Goal: Transaction & Acquisition: Purchase product/service

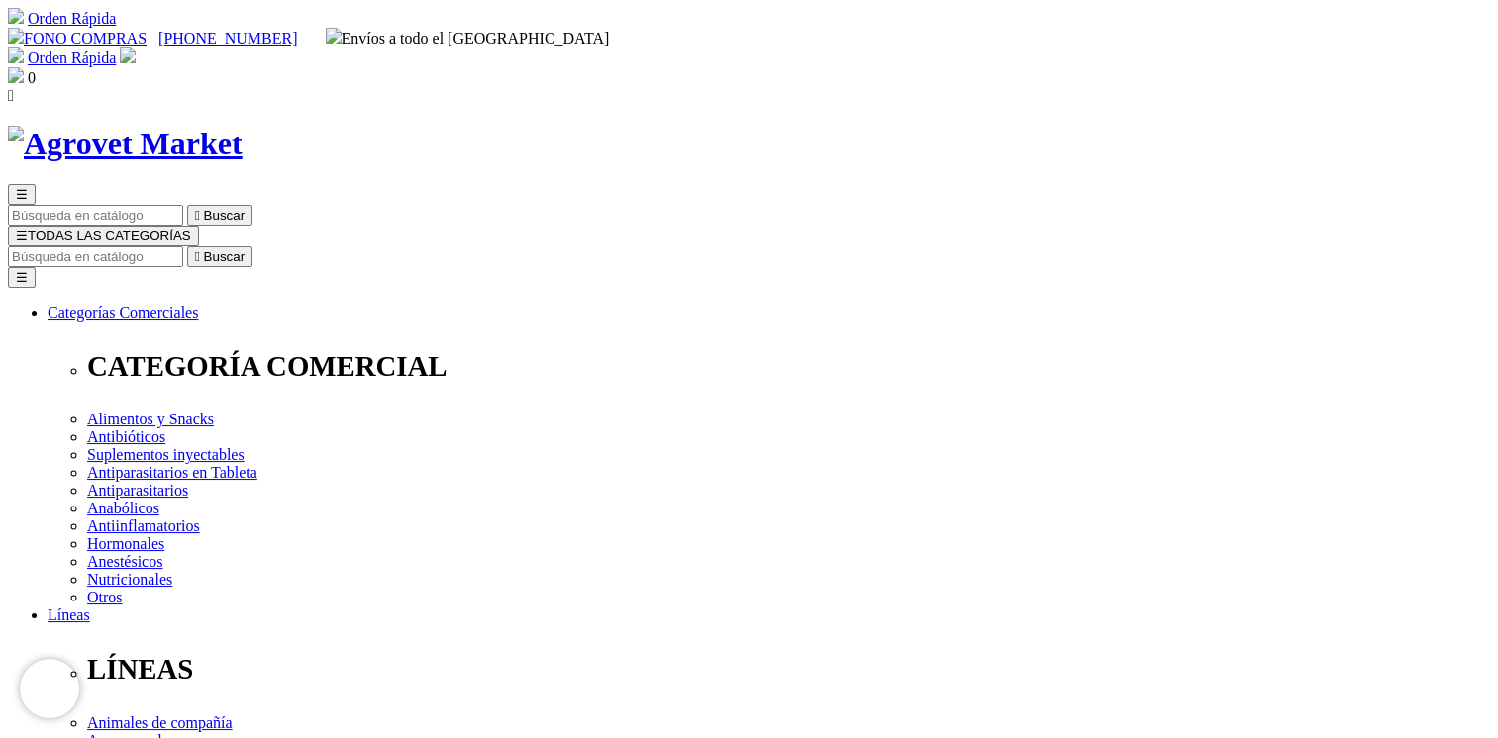
click at [116, 49] on link "Orden Rápida" at bounding box center [72, 57] width 88 height 17
click at [146, 30] on link "FONO COMPRAS" at bounding box center [77, 38] width 139 height 17
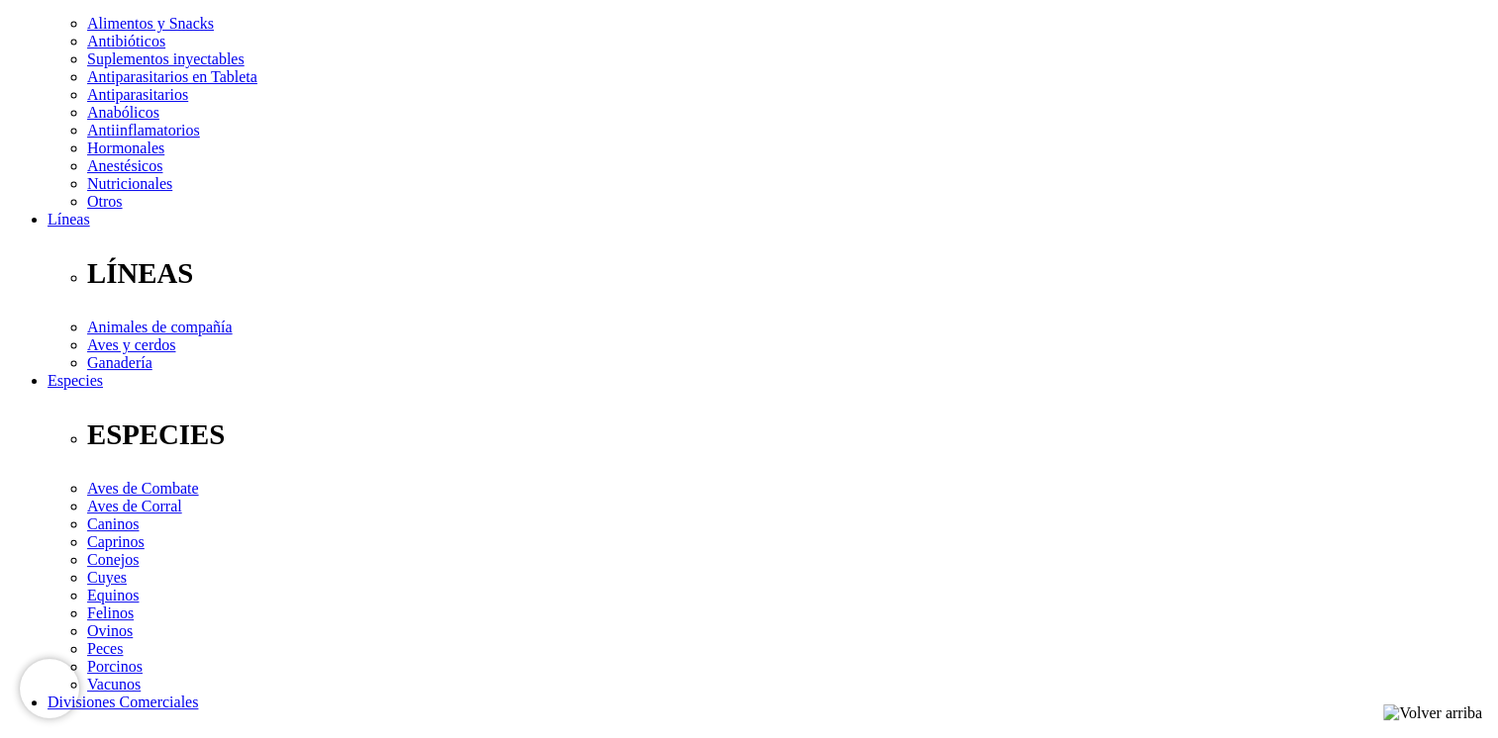
scroll to position [495, 0]
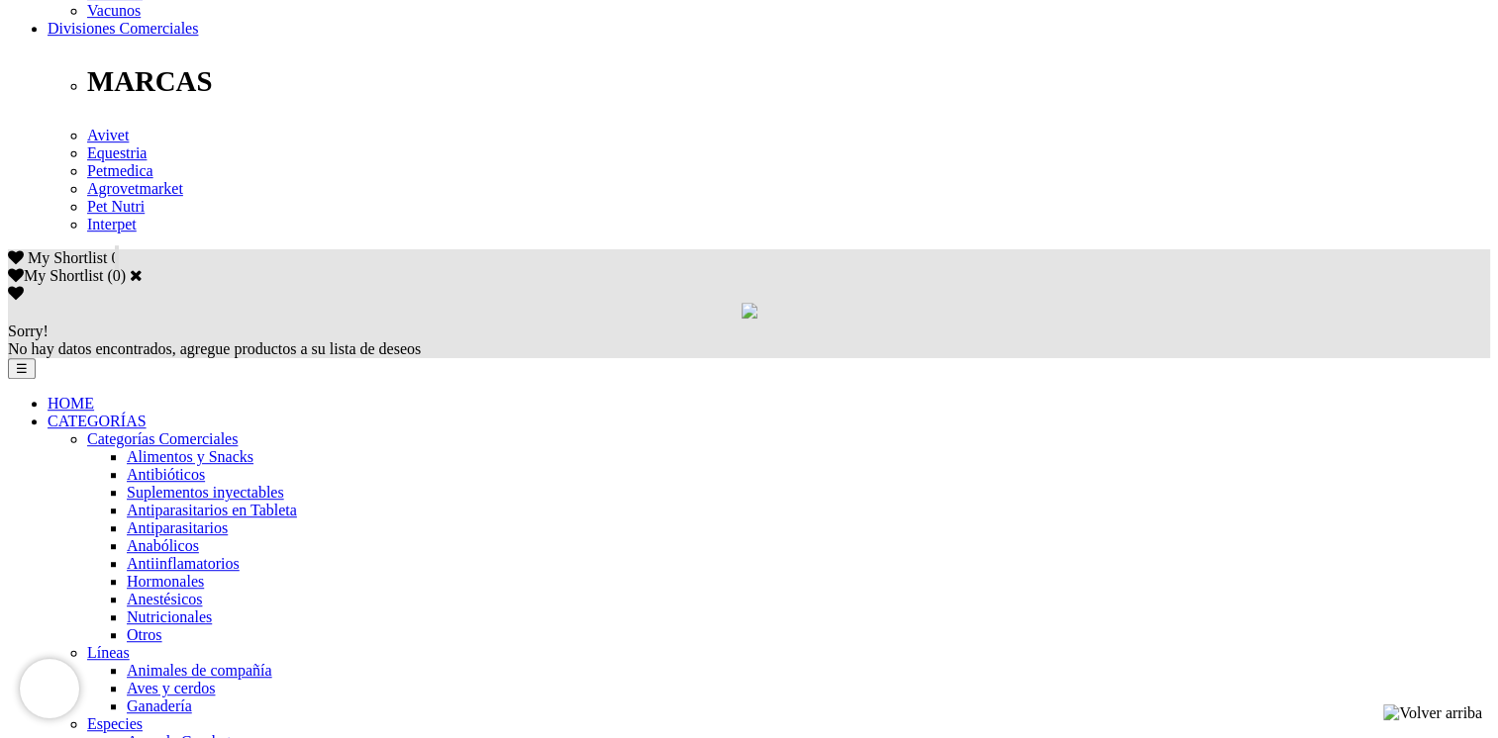
scroll to position [1120, 0]
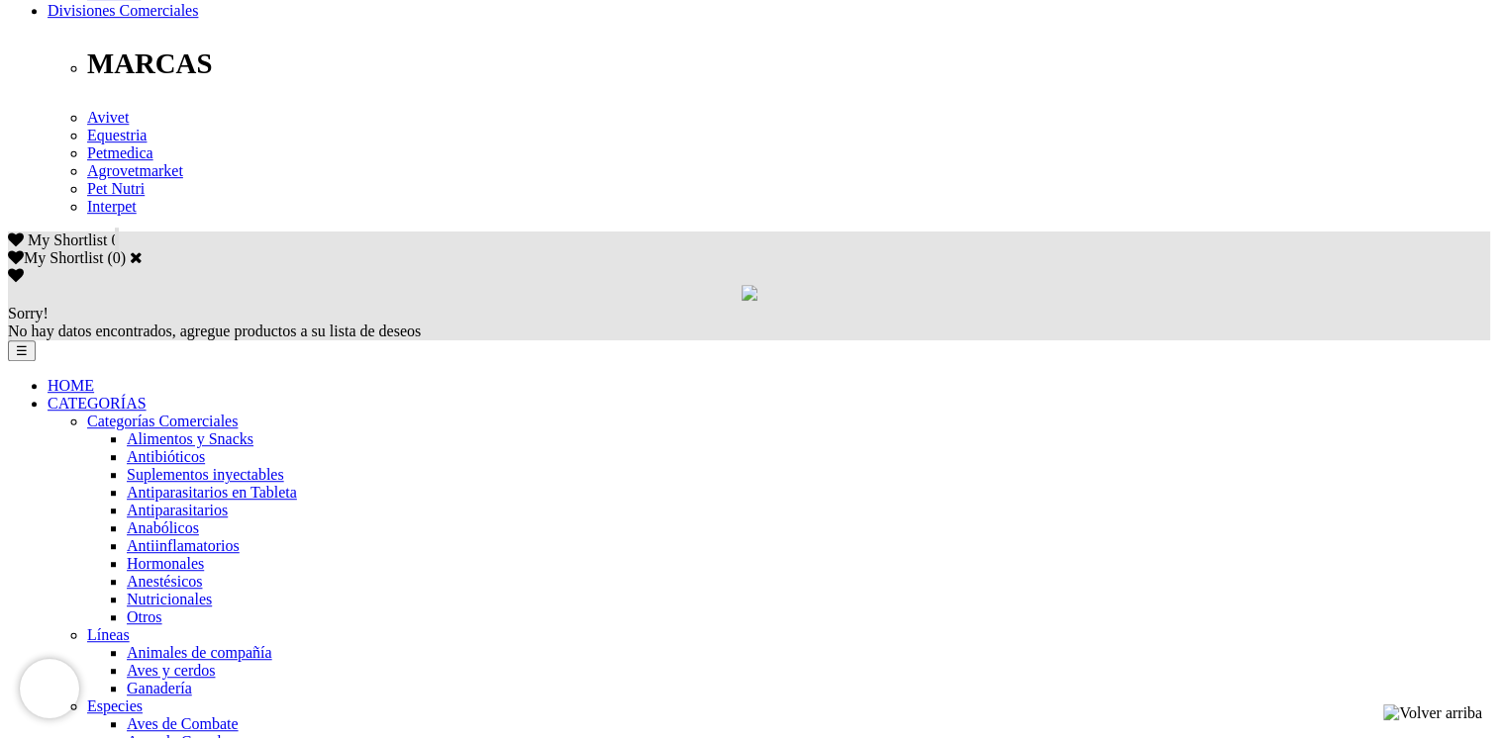
scroll to position [1089, 0]
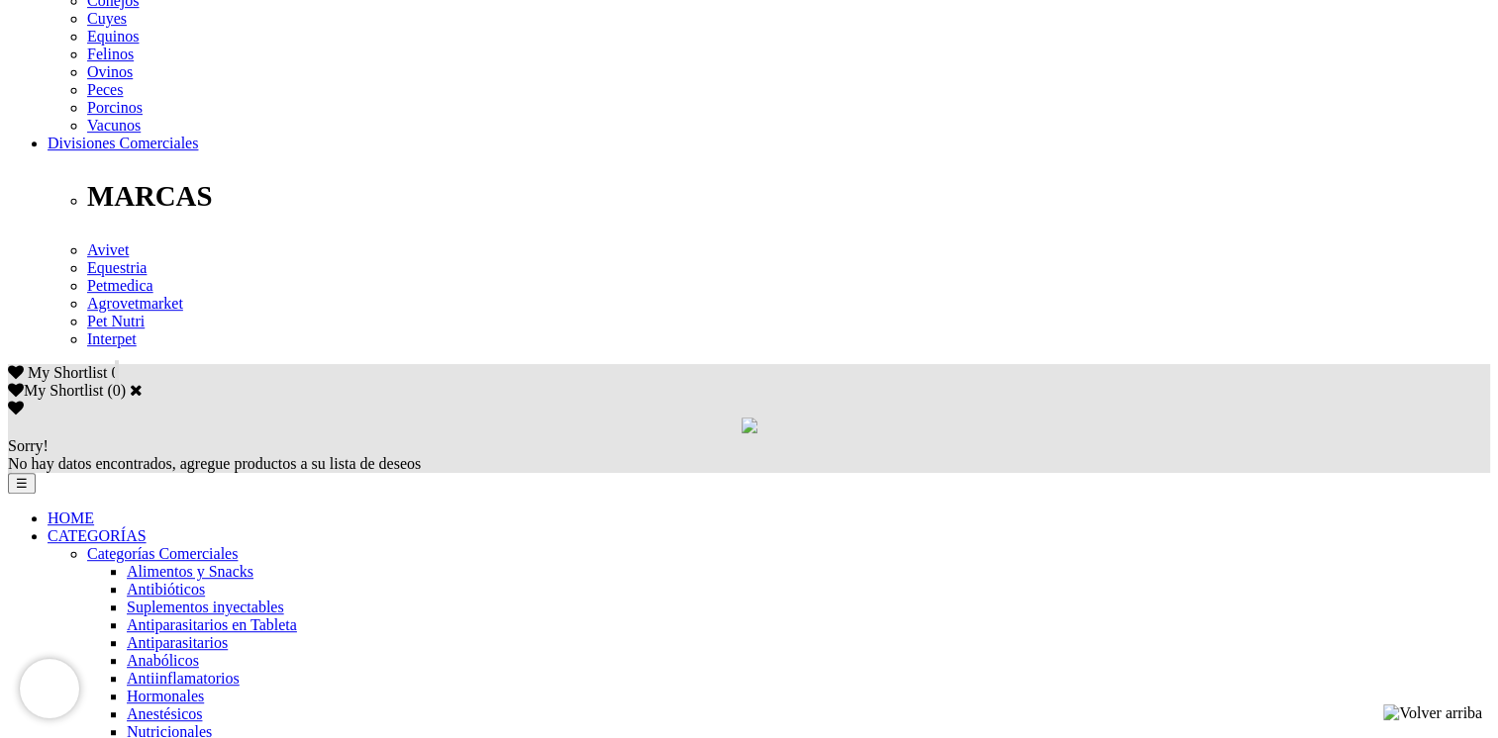
scroll to position [990, 0]
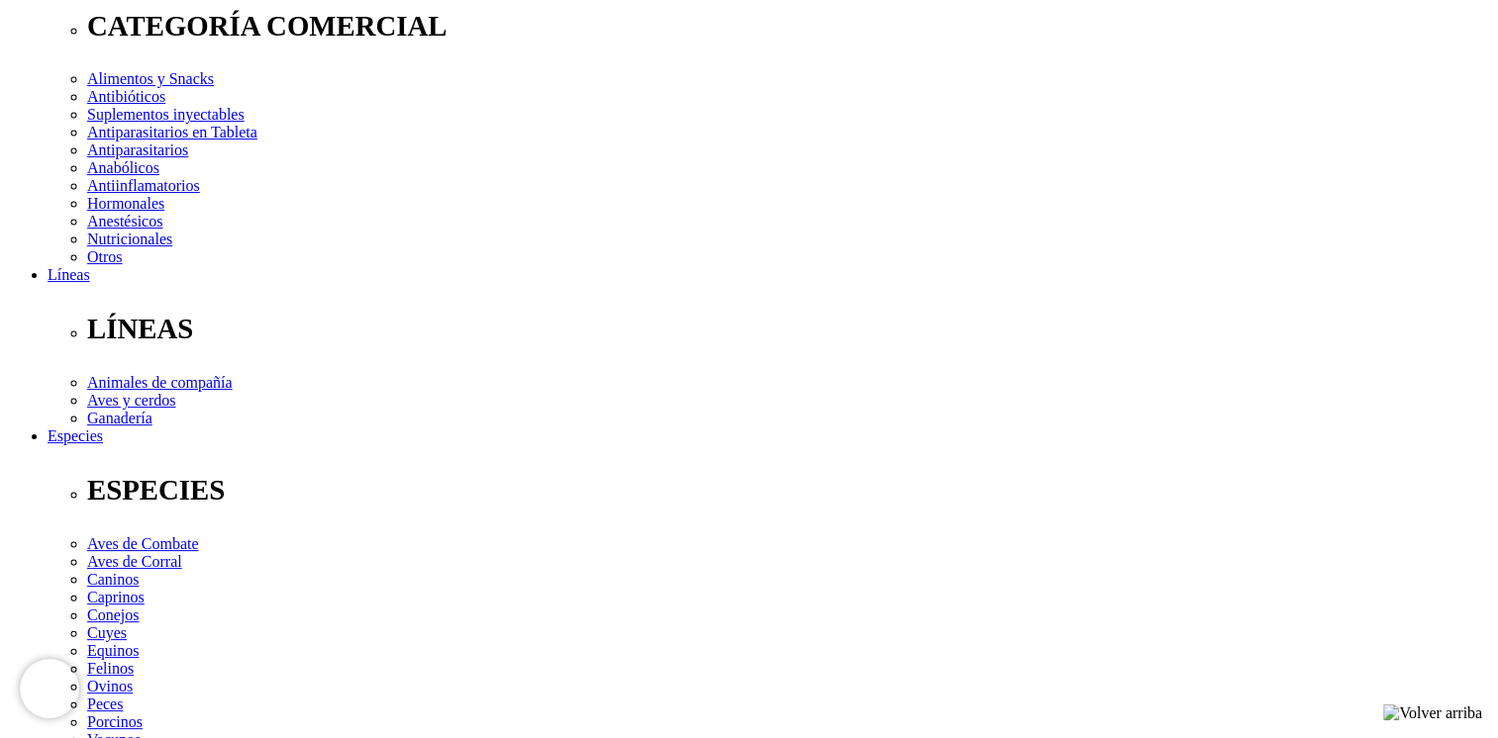
scroll to position [396, 0]
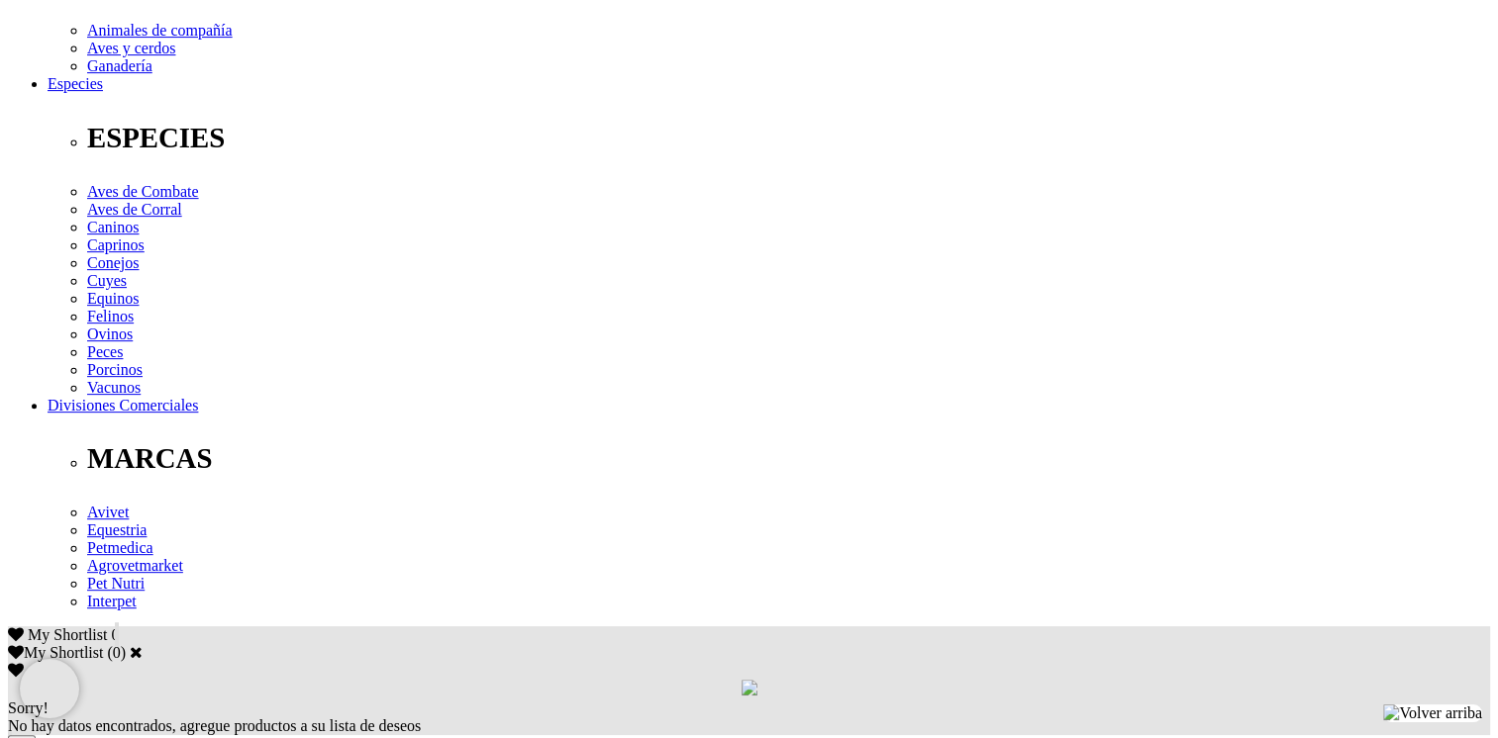
scroll to position [792, 0]
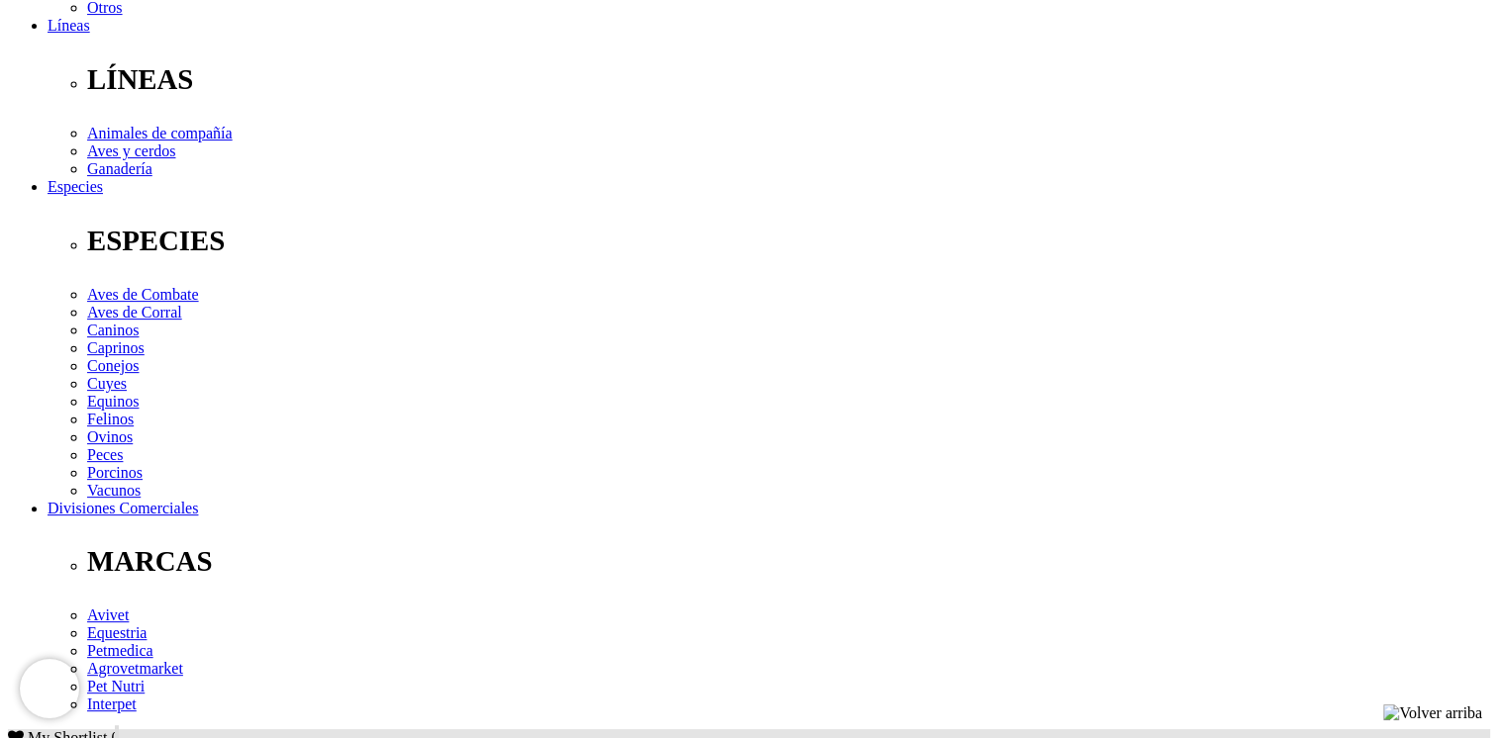
scroll to position [594, 0]
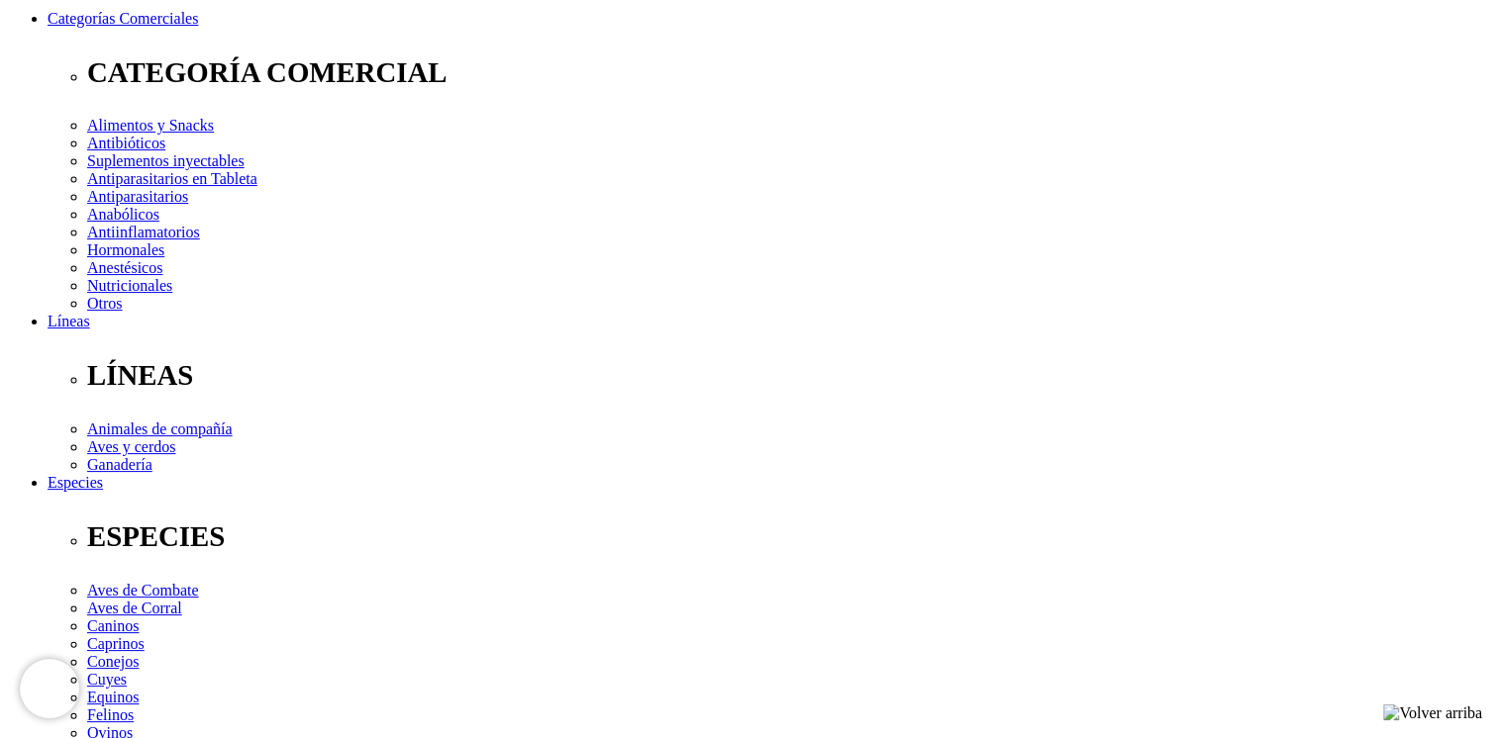
scroll to position [297, 0]
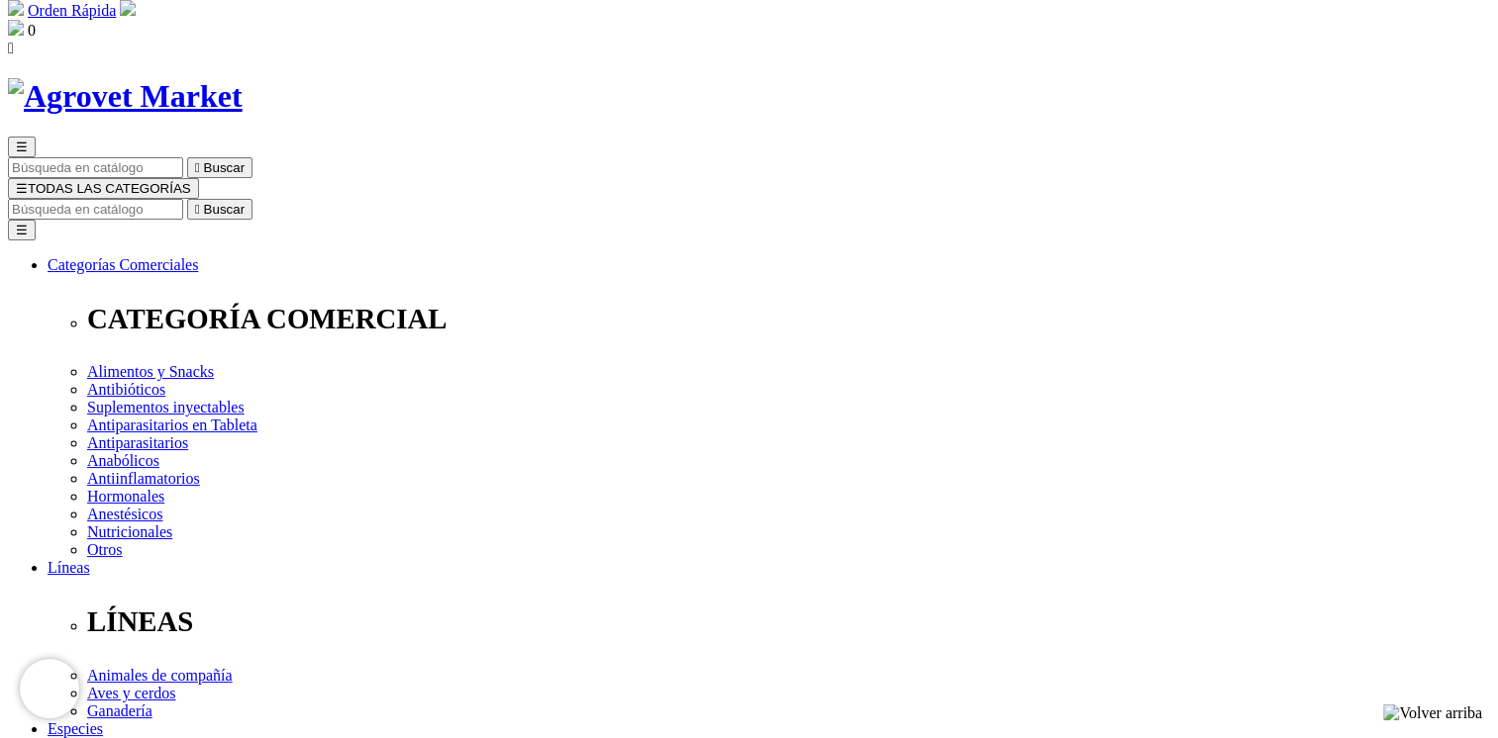
scroll to position [0, 0]
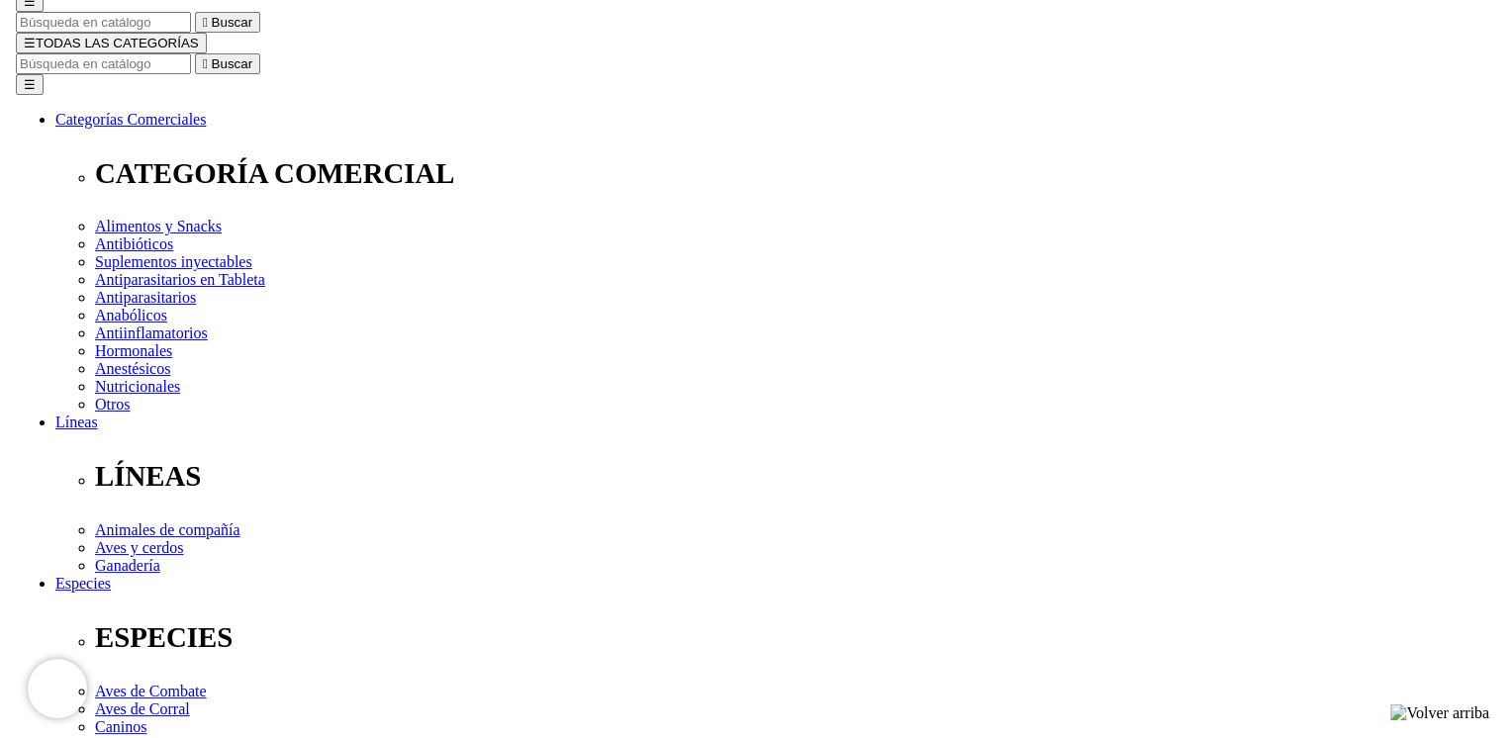
scroll to position [198, 0]
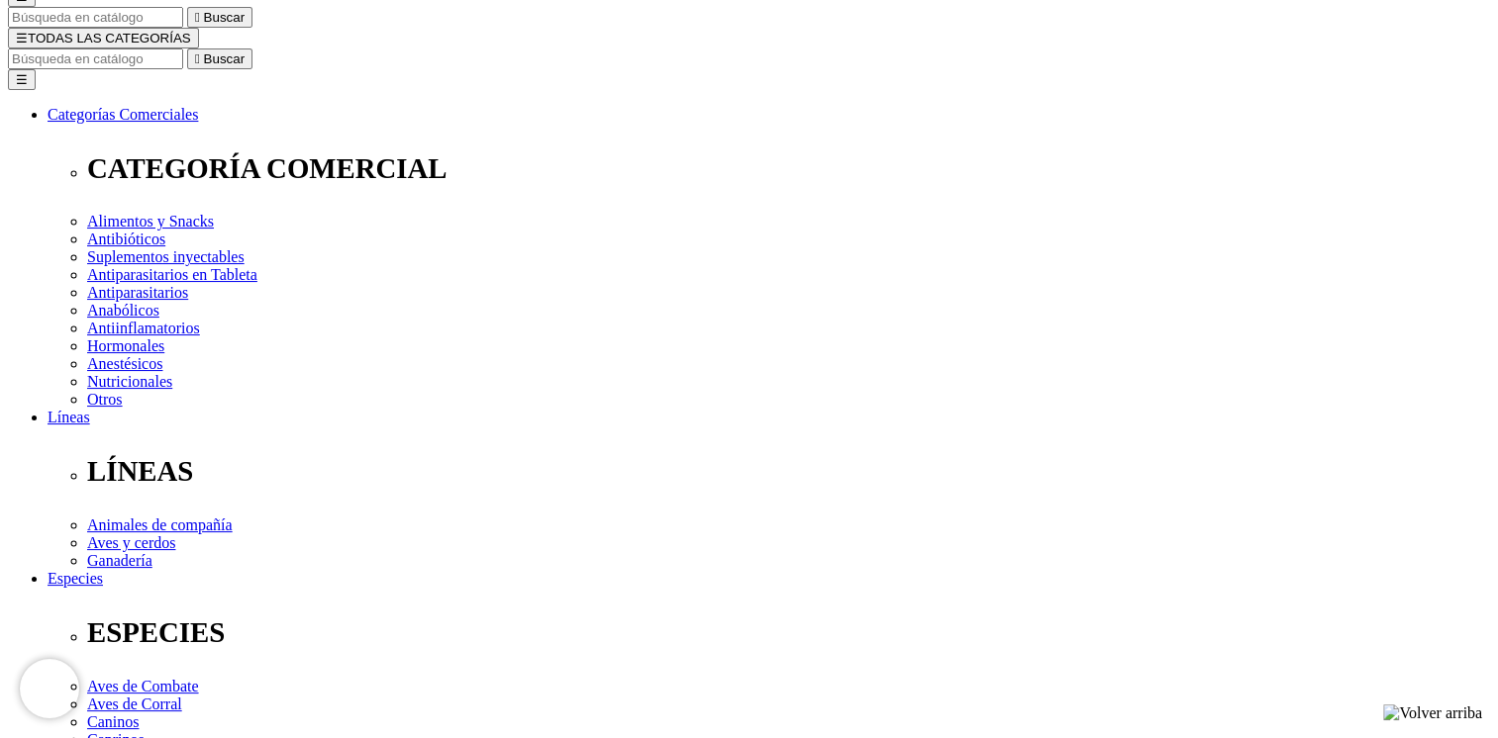
type input "1"
type input "[PERSON_NAME]"
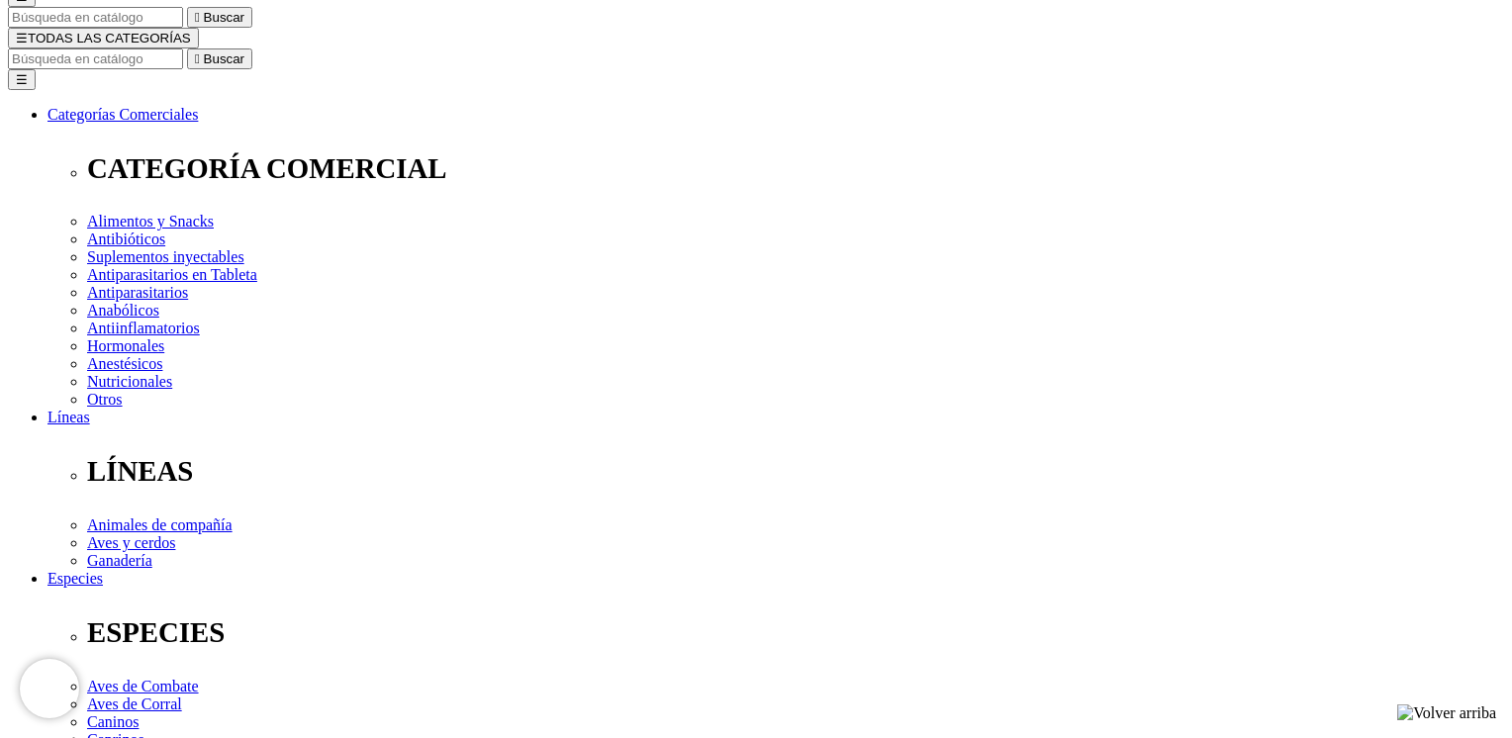
type input "i"
type input "[EMAIL_ADDRESS][DOMAIN_NAME]"
type input "17862861621"
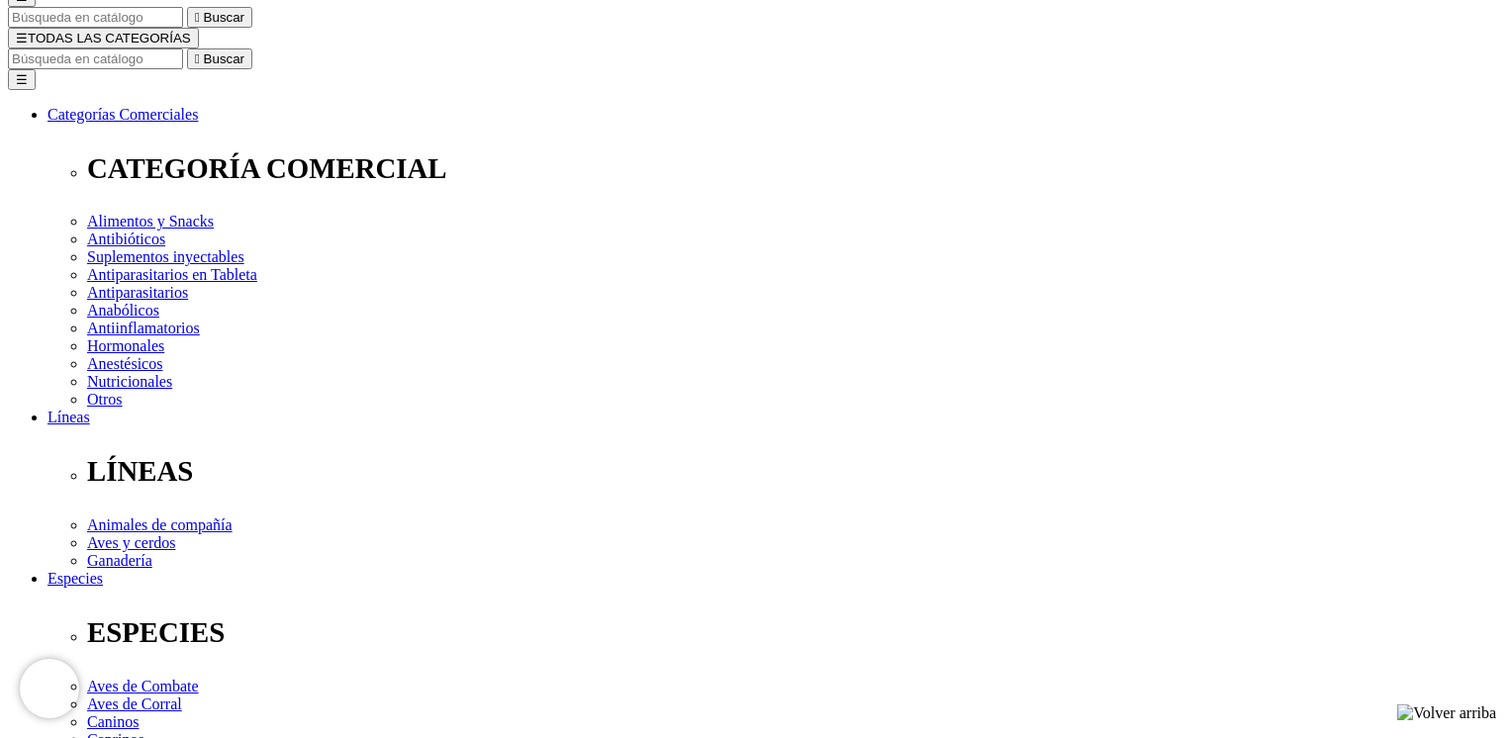
select select "7"
